Goal: Task Accomplishment & Management: Use online tool/utility

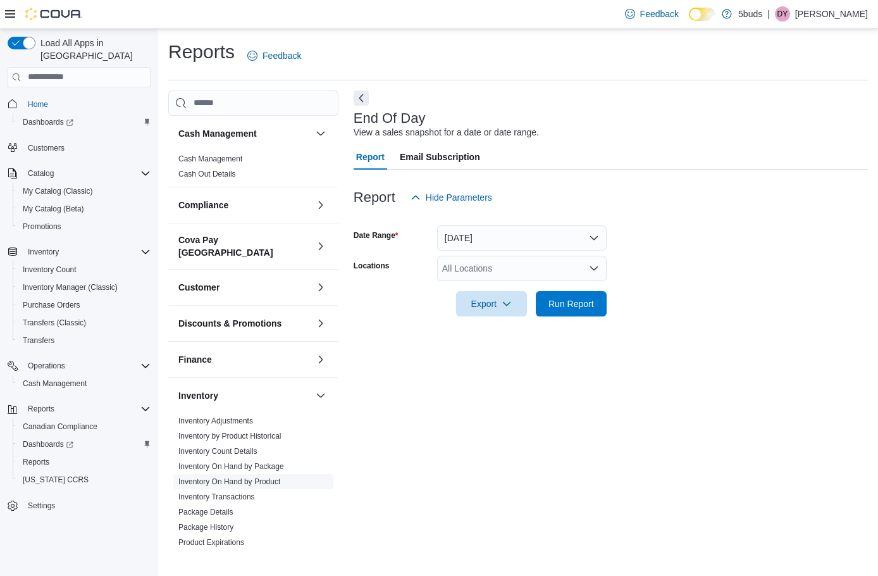
click at [259, 477] on link "Inventory On Hand by Product" at bounding box center [229, 481] width 102 height 9
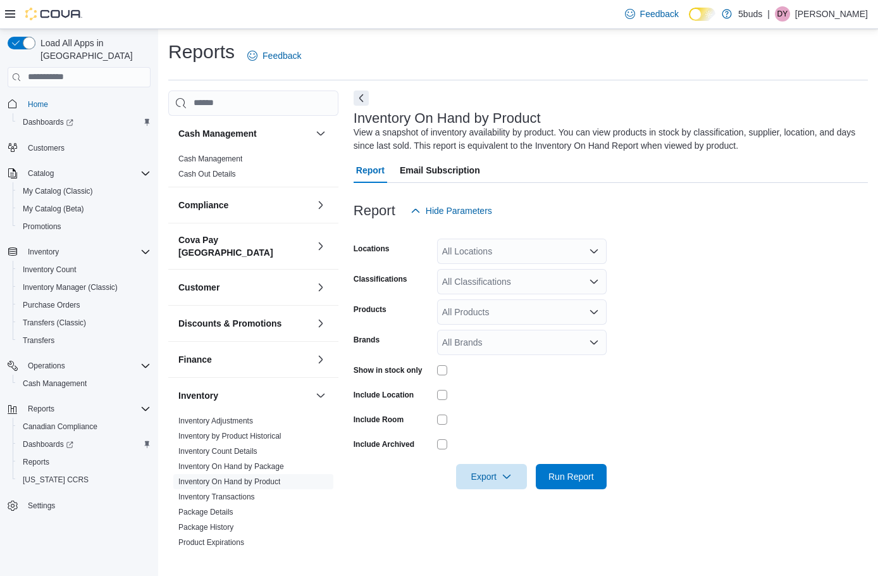
click at [475, 247] on div "All Locations" at bounding box center [522, 251] width 170 height 25
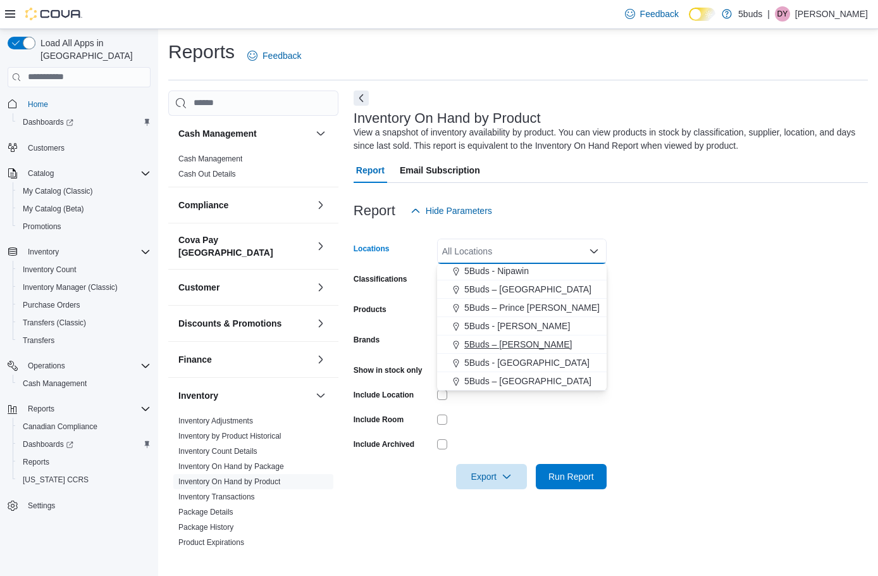
click at [518, 344] on span "5Buds – [PERSON_NAME]" at bounding box center [518, 344] width 108 height 13
click at [664, 323] on form "Locations 5Buds – [PERSON_NAME] Combo box. Selected. 5Buds – [PERSON_NAME]. Pre…" at bounding box center [611, 356] width 514 height 266
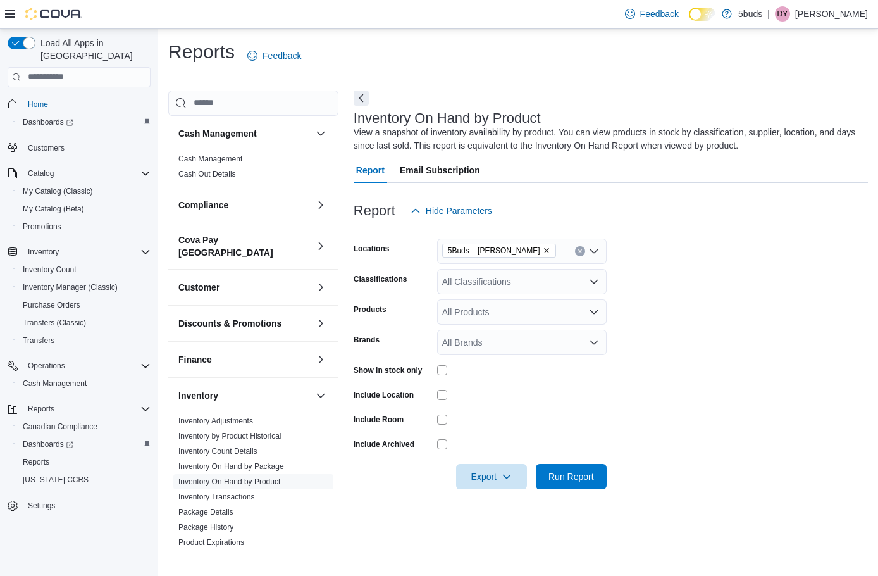
click at [508, 290] on div "All Classifications" at bounding box center [522, 281] width 170 height 25
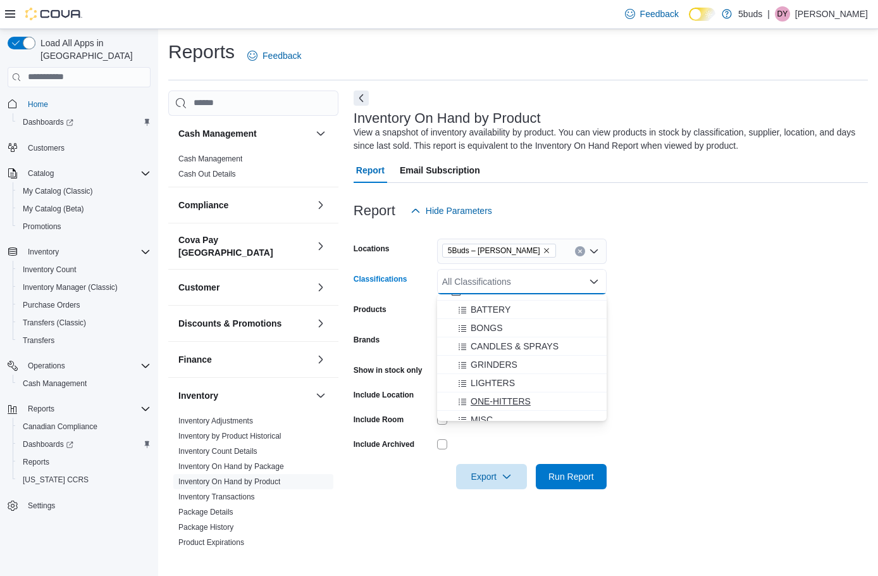
scroll to position [633, 0]
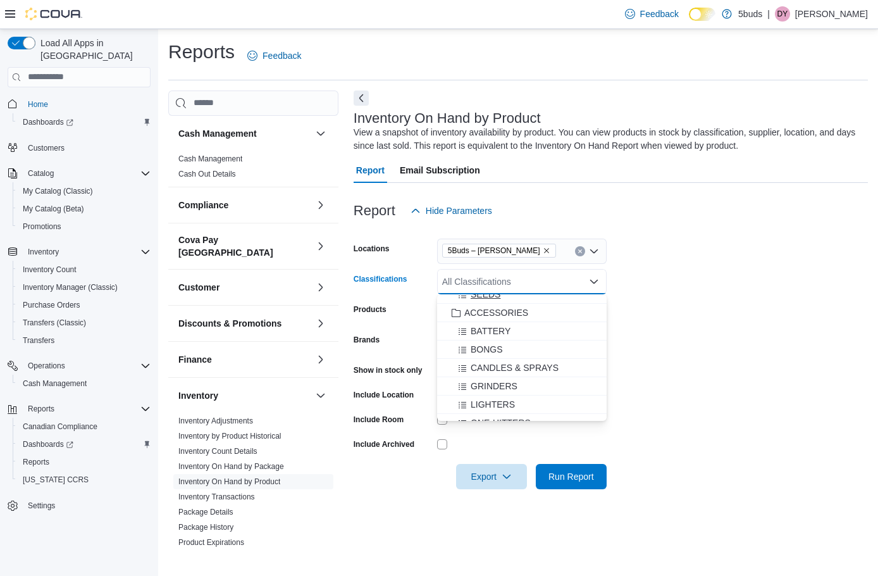
click at [521, 295] on div "SEEDS" at bounding box center [522, 294] width 154 height 13
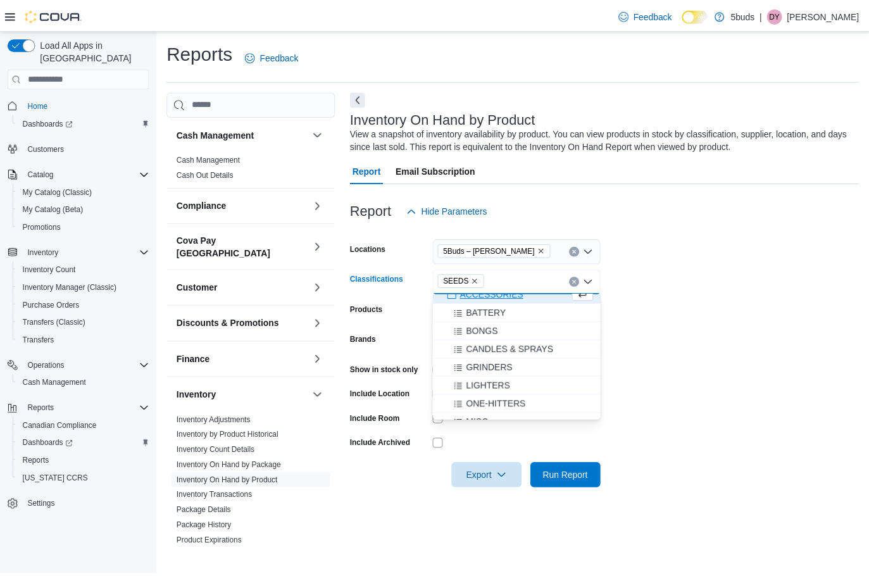
scroll to position [624, 0]
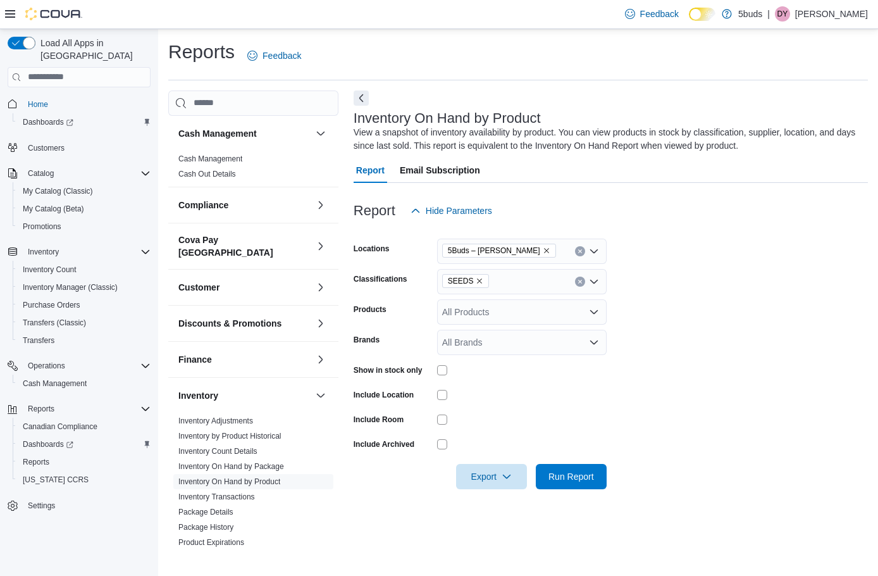
click at [382, 365] on label "Show in stock only" at bounding box center [388, 370] width 69 height 10
click at [588, 469] on span "Run Report" at bounding box center [571, 475] width 56 height 25
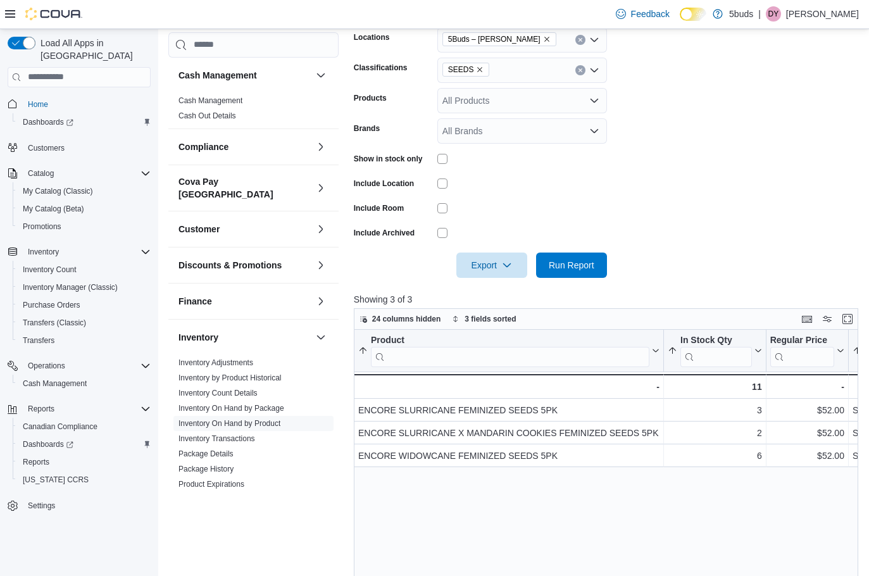
scroll to position [190, 0]
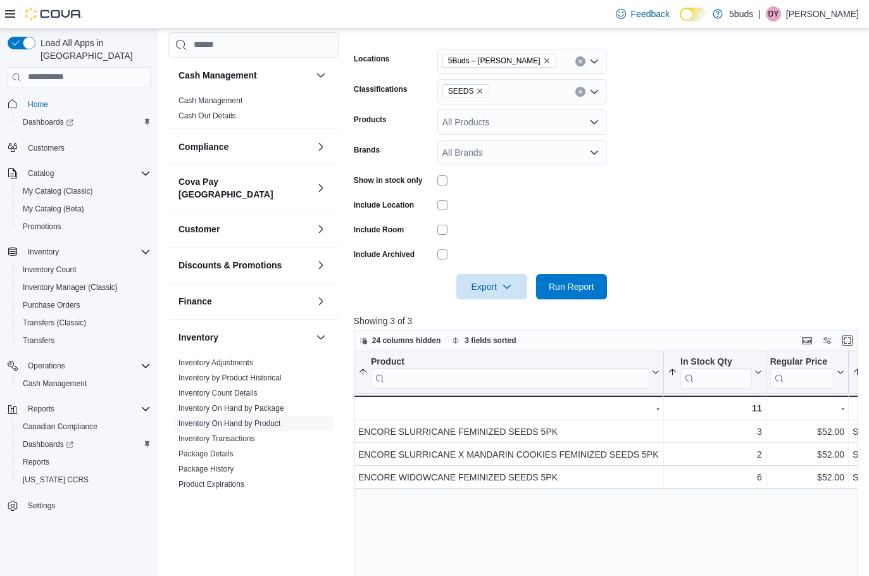
click at [578, 90] on icon "Clear input" at bounding box center [580, 91] width 5 height 5
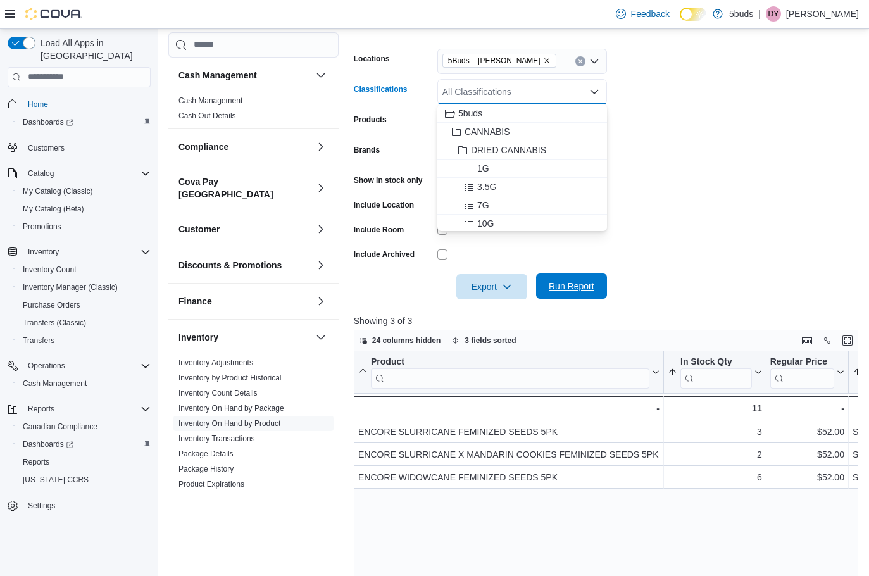
click at [576, 285] on span "Run Report" at bounding box center [572, 286] width 46 height 13
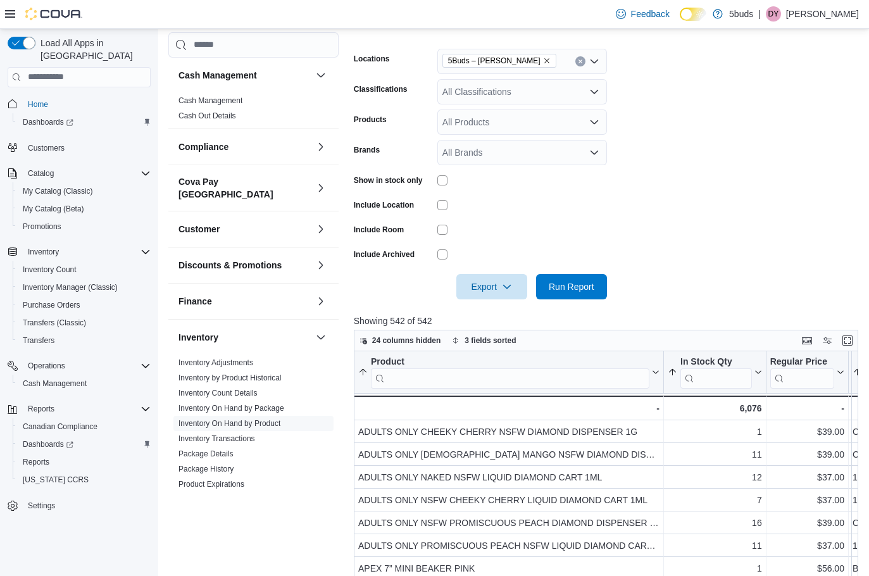
scroll to position [380, 0]
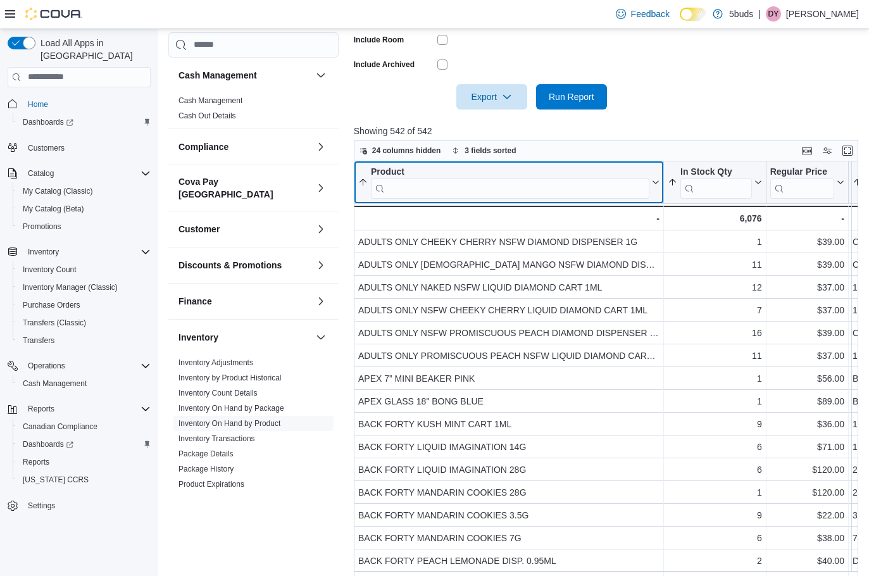
click at [481, 193] on input "search" at bounding box center [510, 188] width 278 height 20
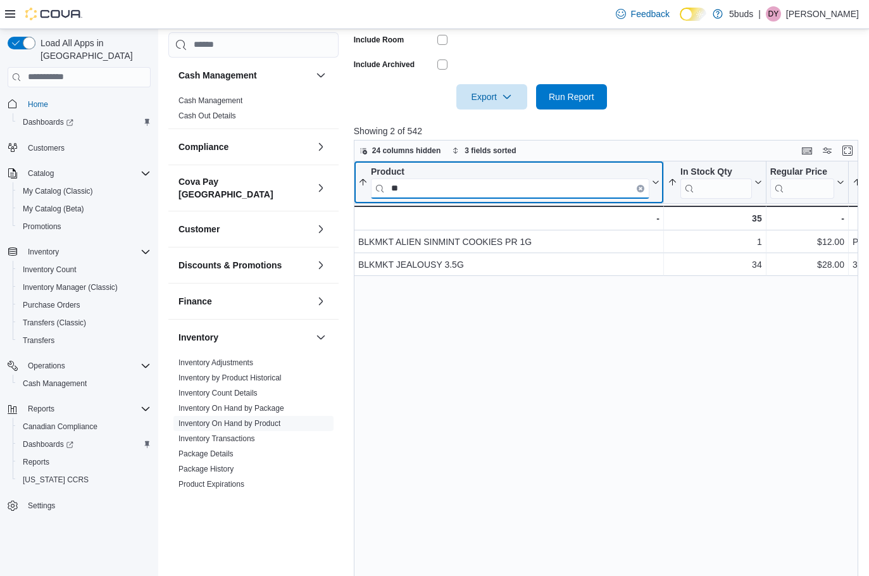
type input "*"
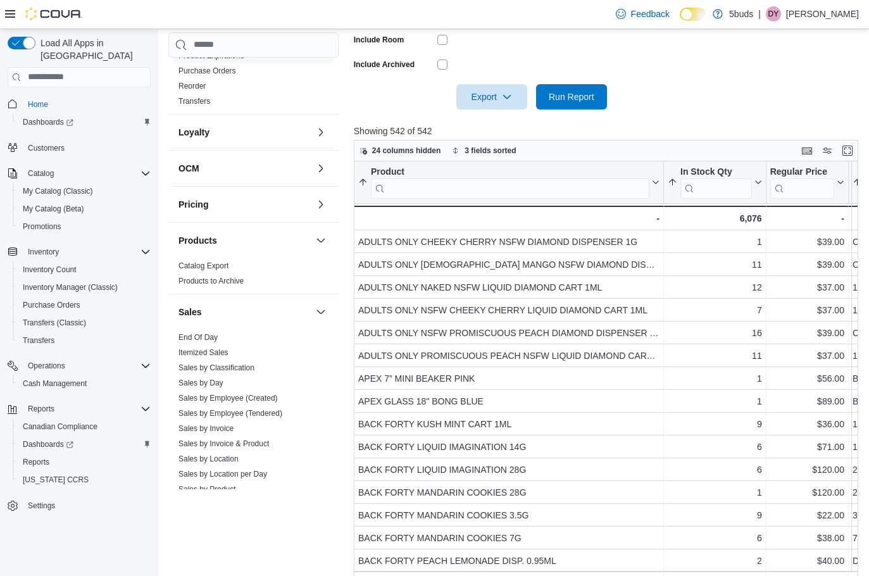
scroll to position [525, 0]
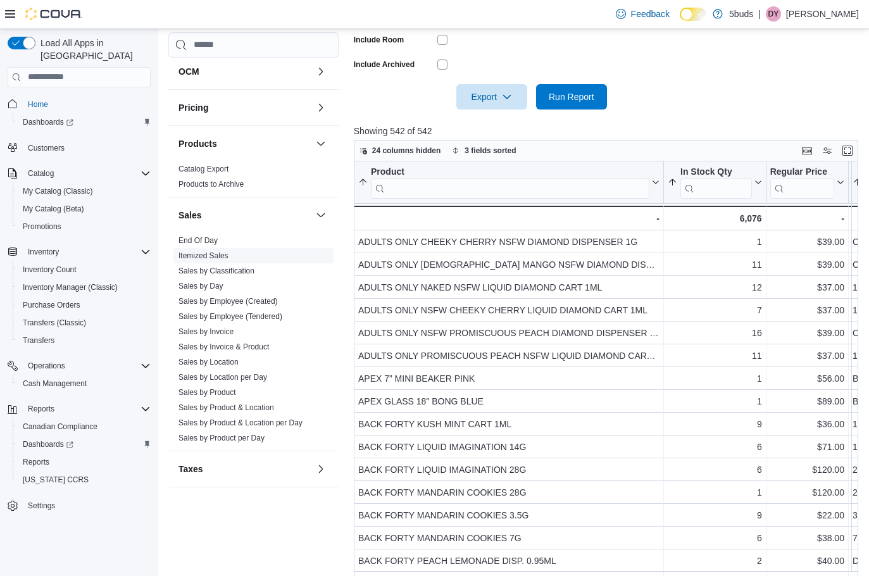
click at [206, 251] on link "Itemized Sales" at bounding box center [203, 255] width 50 height 9
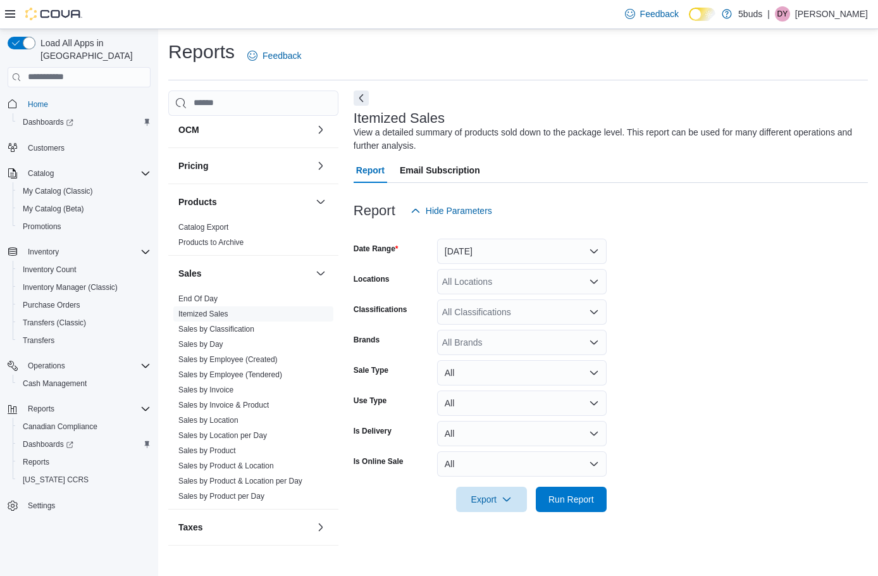
click at [516, 283] on div "All Locations" at bounding box center [522, 281] width 170 height 25
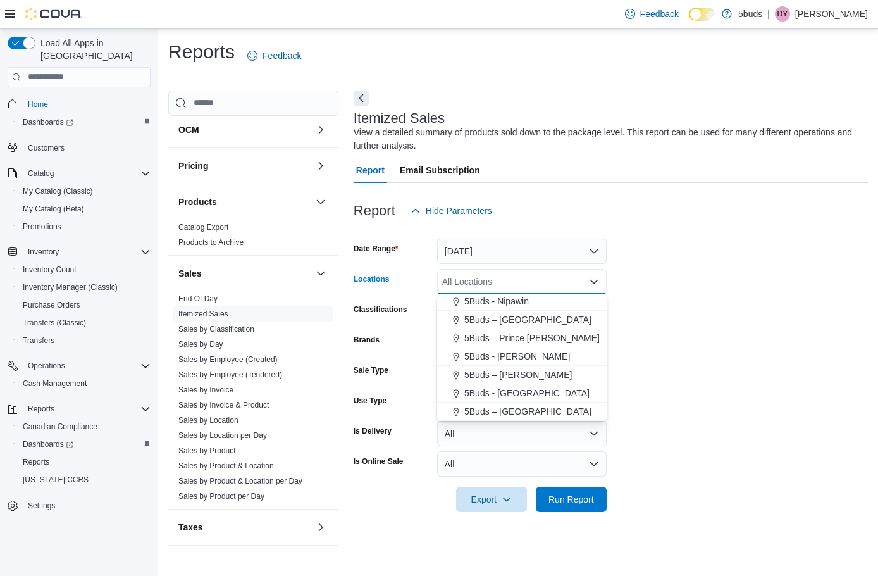
click at [521, 376] on span "5Buds – [PERSON_NAME]" at bounding box center [518, 374] width 108 height 13
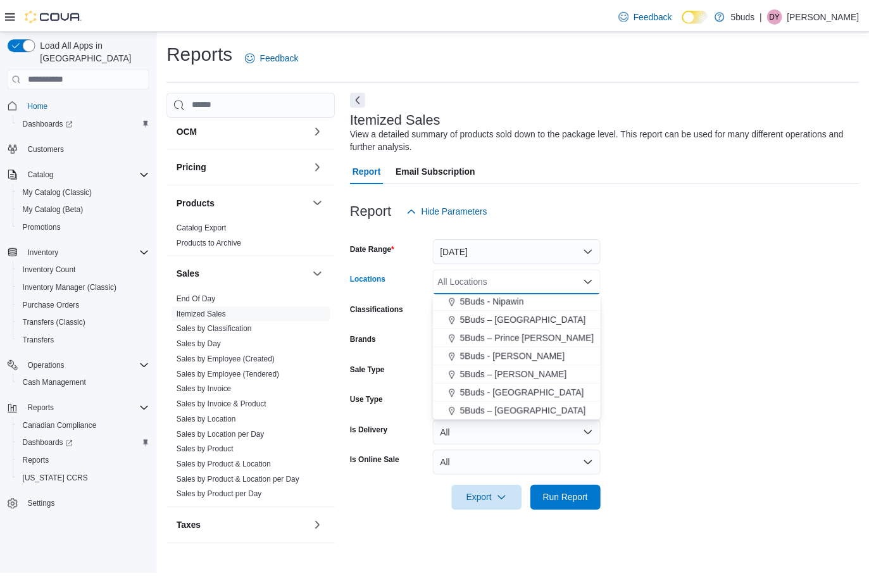
scroll to position [75, 0]
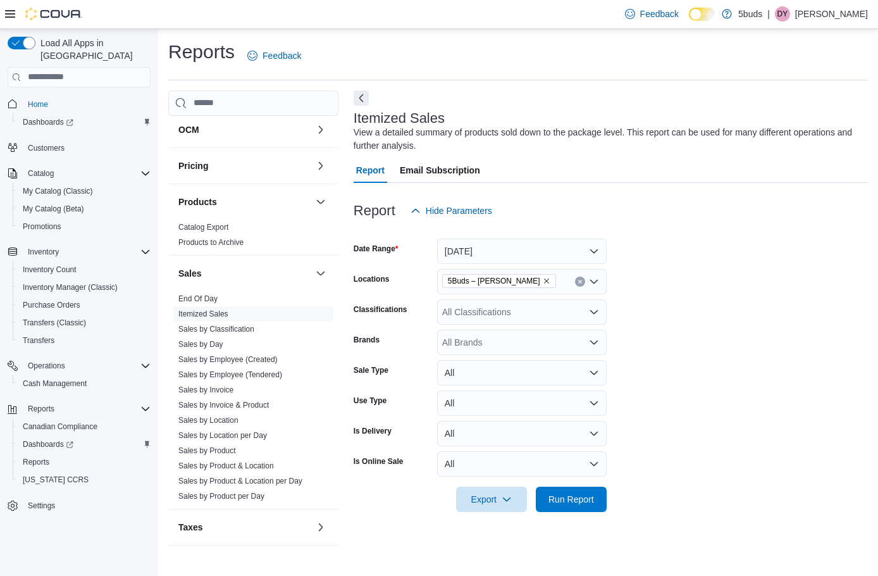
click at [696, 352] on form "Date Range [DATE] Locations 5Buds – [PERSON_NAME] Classifications All Classific…" at bounding box center [611, 367] width 514 height 289
click at [594, 499] on span "Run Report" at bounding box center [571, 498] width 56 height 25
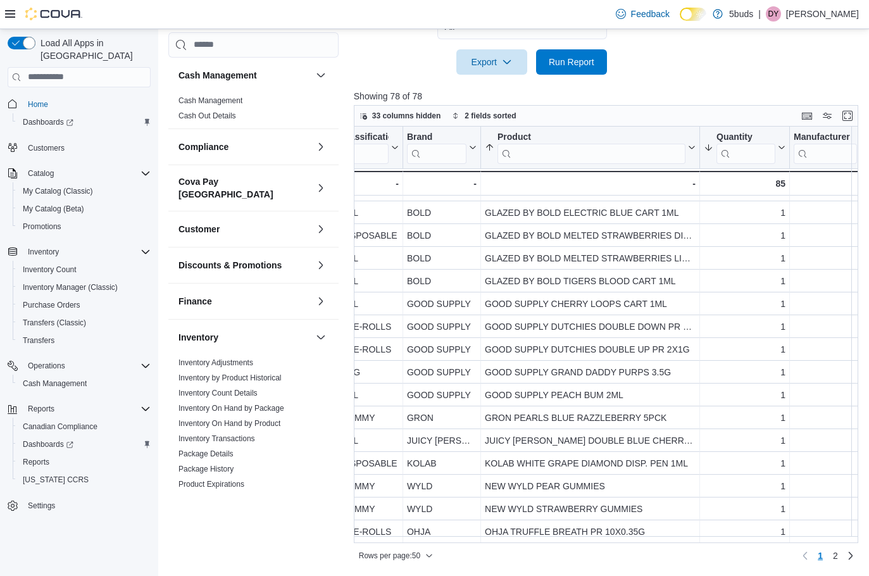
drag, startPoint x: 260, startPoint y: 409, endPoint x: 301, endPoint y: 364, distance: 61.4
click at [260, 418] on link "Inventory On Hand by Product" at bounding box center [229, 422] width 102 height 9
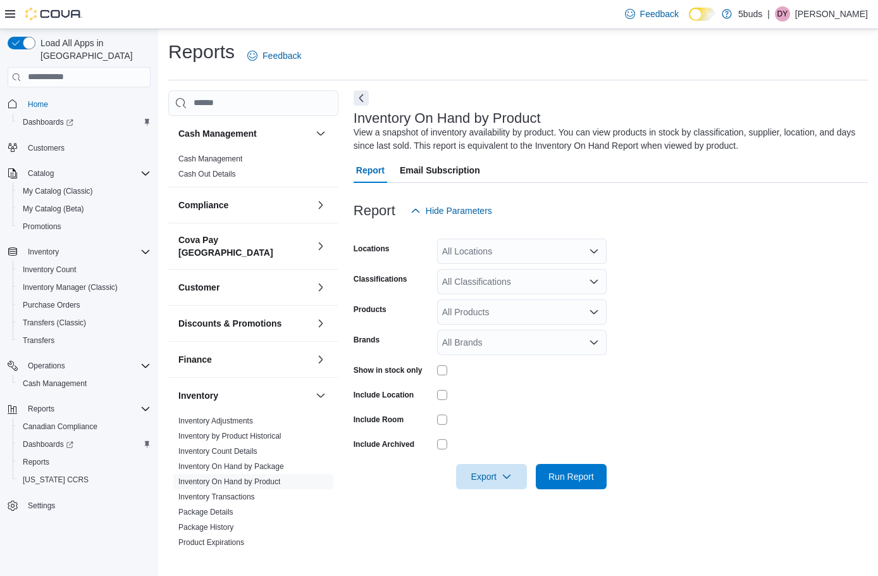
click at [441, 375] on div at bounding box center [522, 370] width 170 height 20
click at [499, 252] on div "All Locations" at bounding box center [522, 251] width 170 height 25
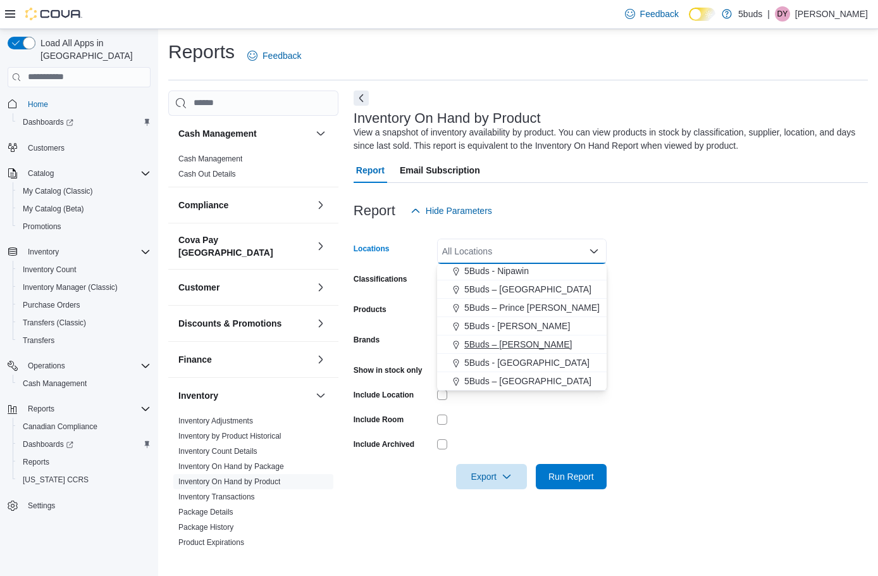
click at [526, 347] on span "5Buds – [PERSON_NAME]" at bounding box center [518, 344] width 108 height 13
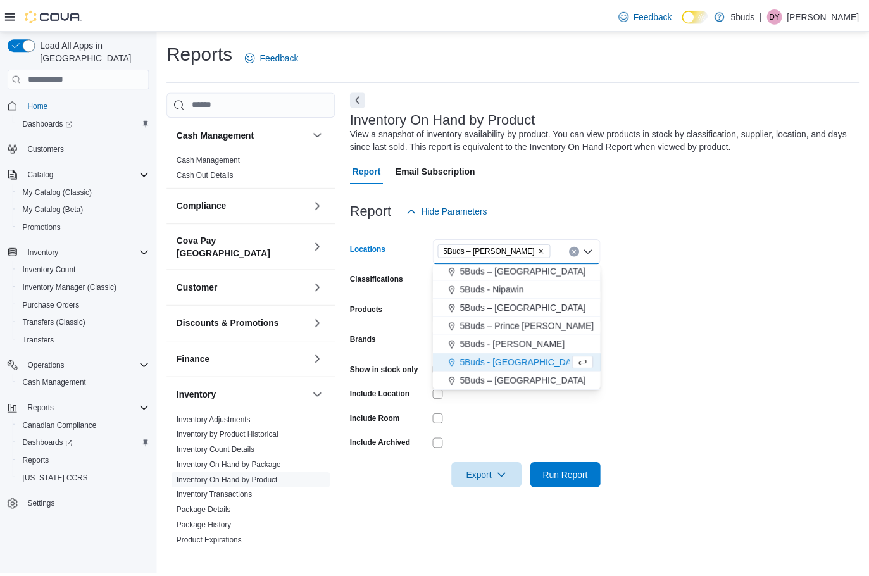
scroll to position [75, 0]
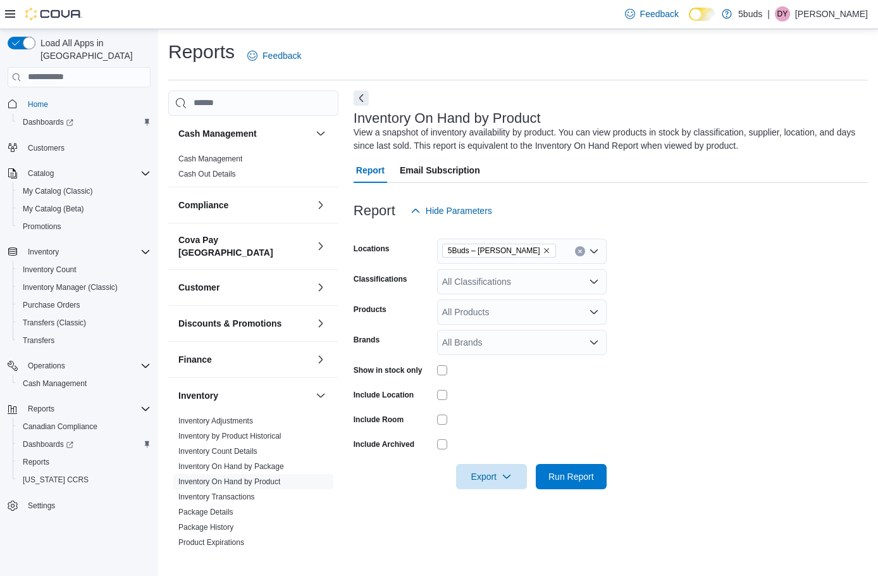
click at [726, 406] on form "Locations 5Buds – [PERSON_NAME] Classifications All Classifications Products Al…" at bounding box center [611, 356] width 514 height 266
click at [590, 475] on span "Run Report" at bounding box center [572, 475] width 46 height 13
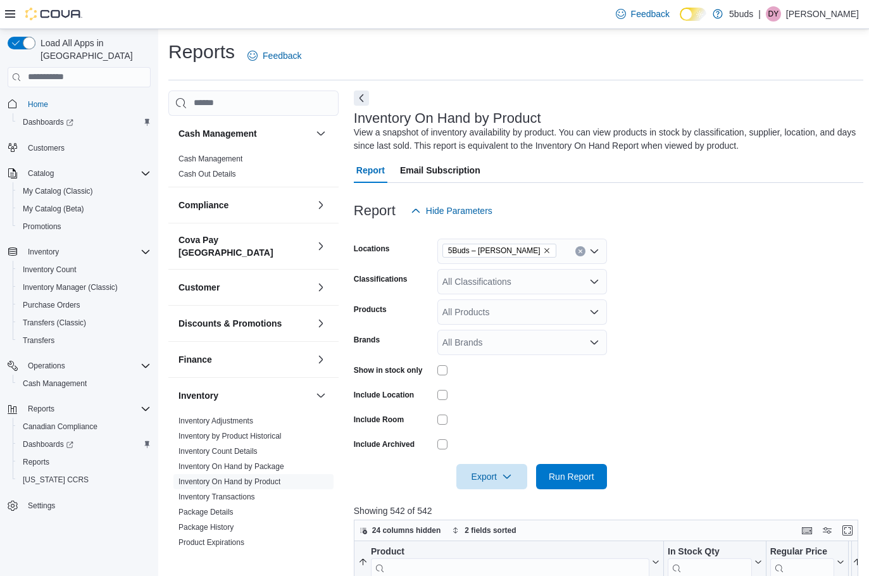
scroll to position [253, 0]
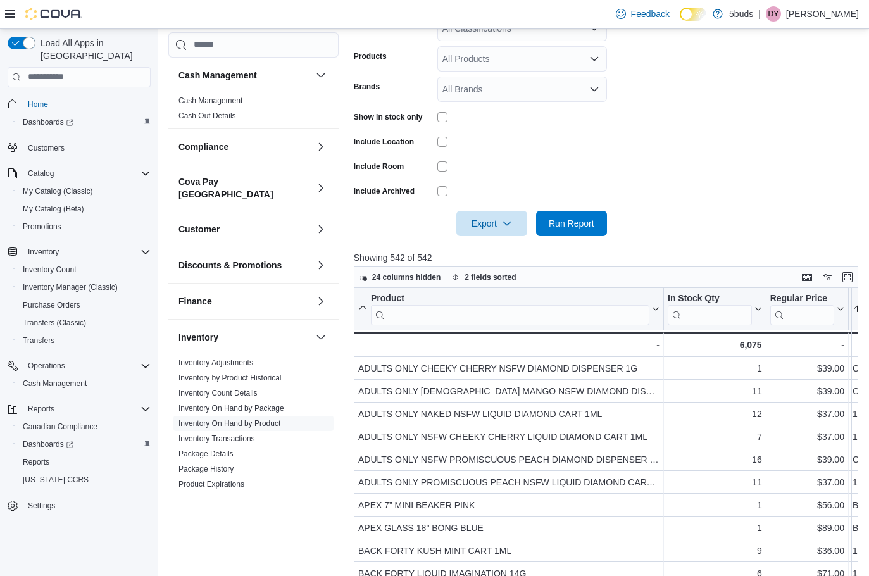
click at [507, 311] on input "search" at bounding box center [510, 314] width 278 height 20
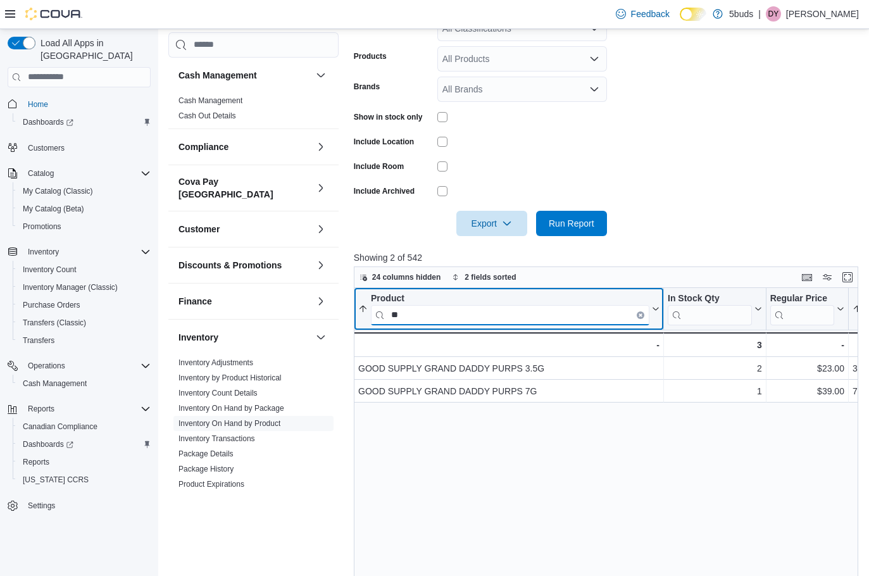
type input "*"
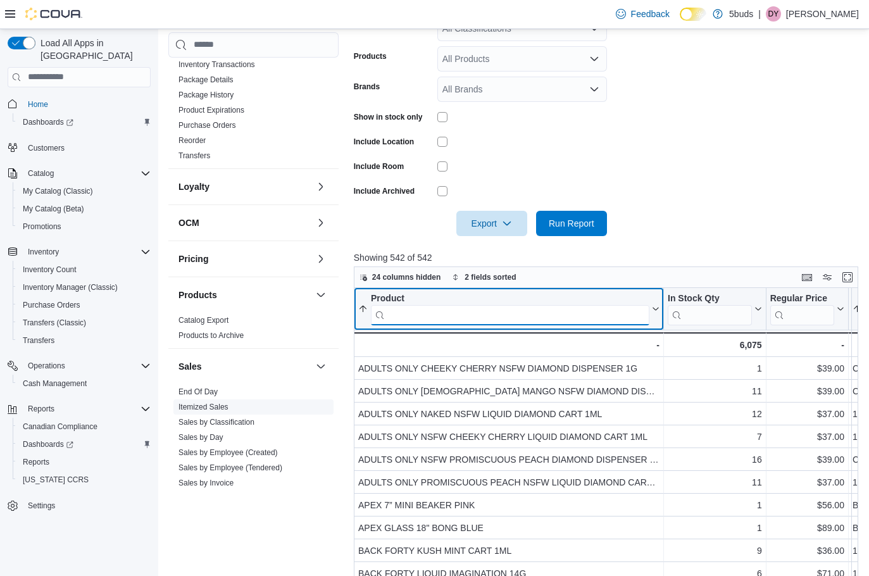
scroll to position [380, 0]
